Goal: Transaction & Acquisition: Obtain resource

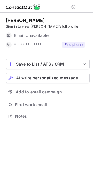
scroll to position [3, 3]
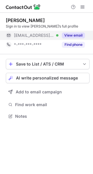
click at [75, 34] on button "View email" at bounding box center [73, 35] width 23 height 6
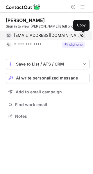
click at [82, 35] on span at bounding box center [81, 35] width 5 height 5
